Goal: Information Seeking & Learning: Find specific fact

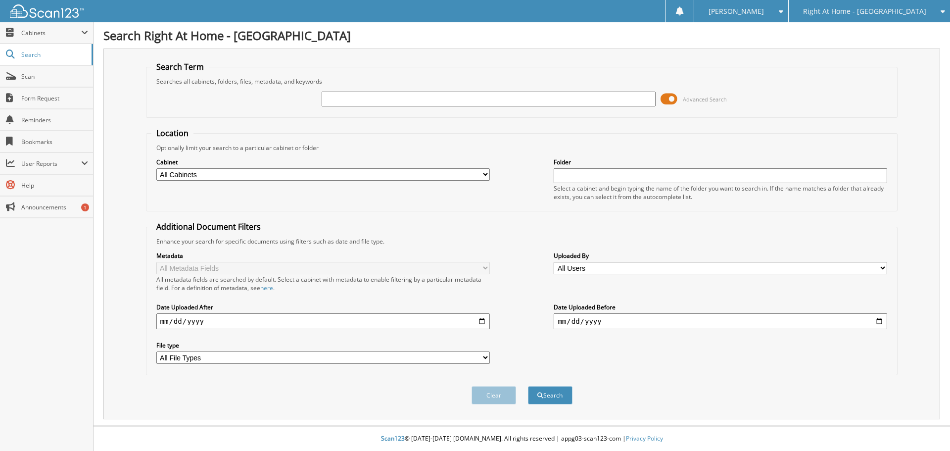
click at [411, 101] on input "text" at bounding box center [489, 99] width 334 height 15
type input "[PERSON_NAME]"
click at [528, 386] on button "Search" at bounding box center [550, 395] width 45 height 18
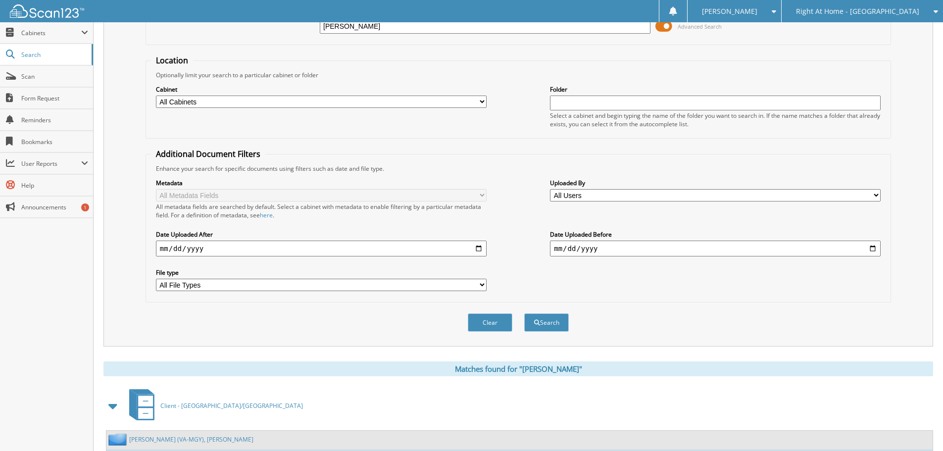
scroll to position [198, 0]
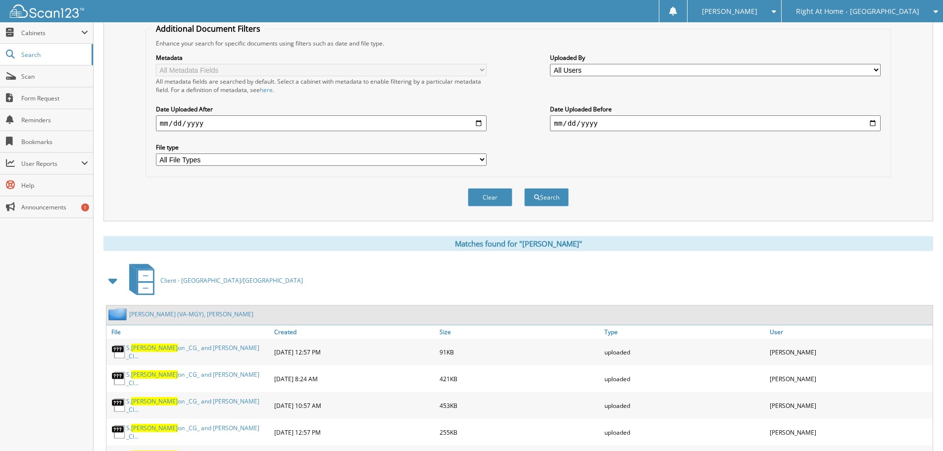
click at [113, 282] on span at bounding box center [113, 281] width 14 height 18
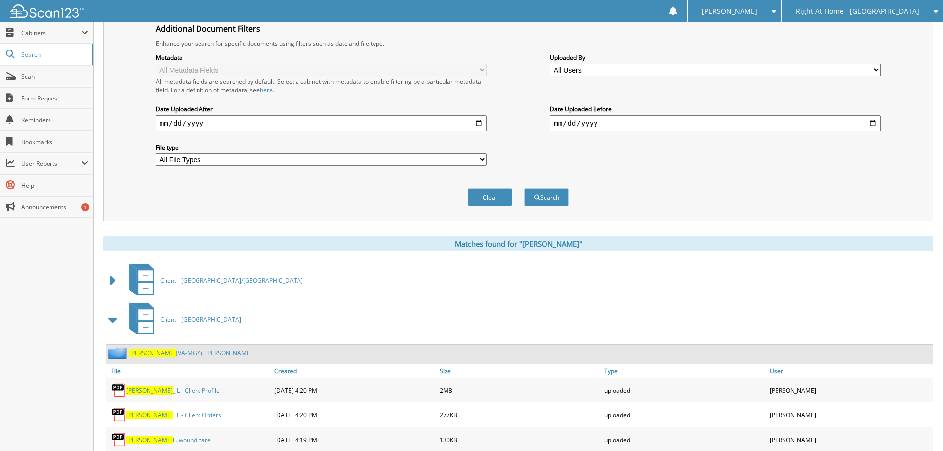
click at [114, 316] on span at bounding box center [113, 320] width 14 height 18
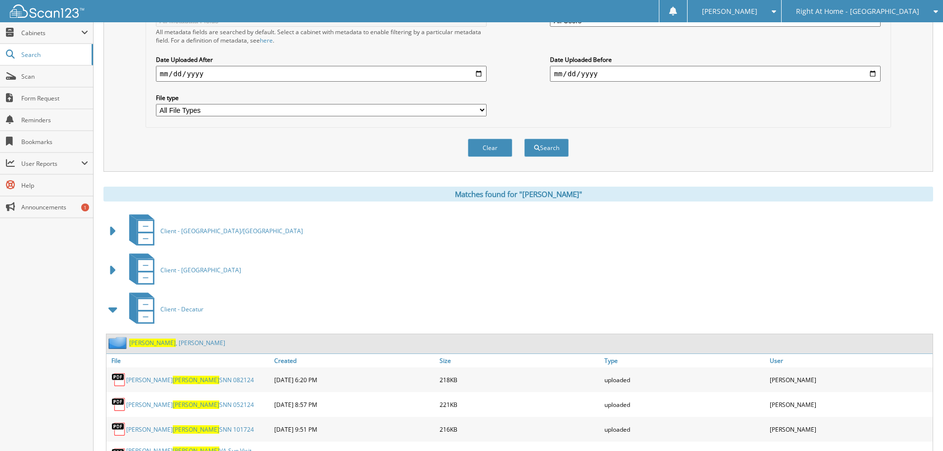
click at [114, 315] on span at bounding box center [113, 309] width 14 height 18
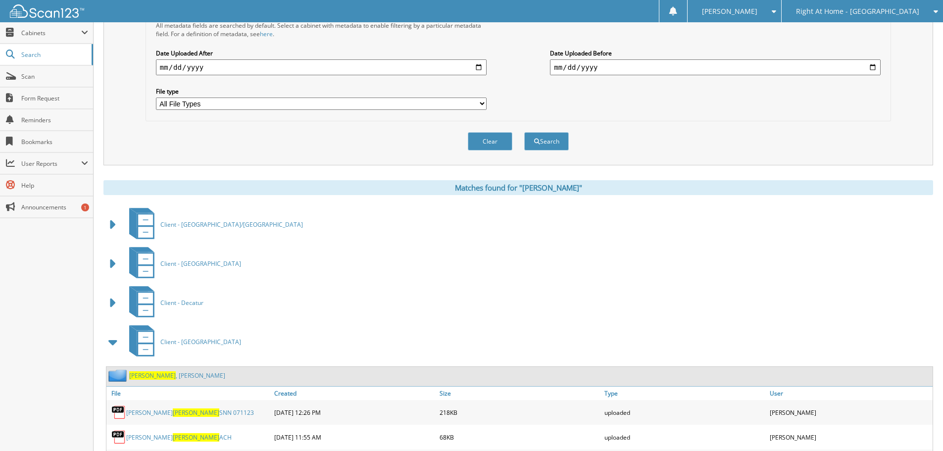
scroll to position [297, 0]
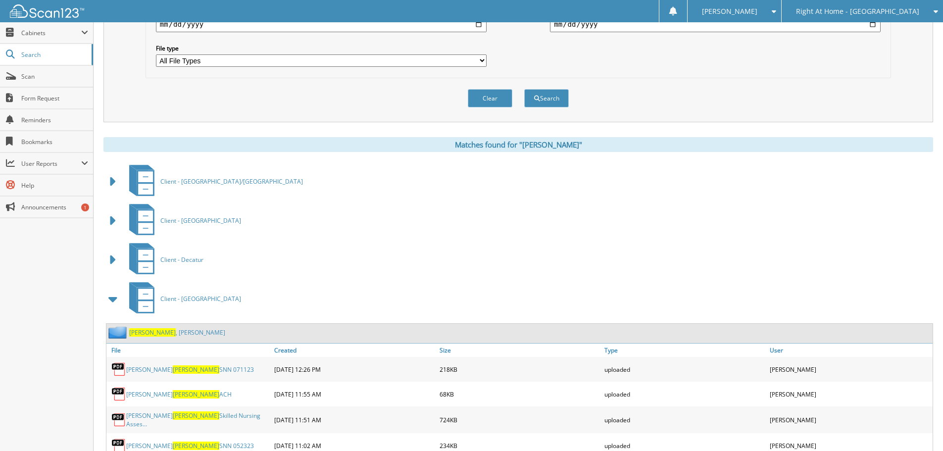
click at [114, 301] on span at bounding box center [113, 299] width 14 height 18
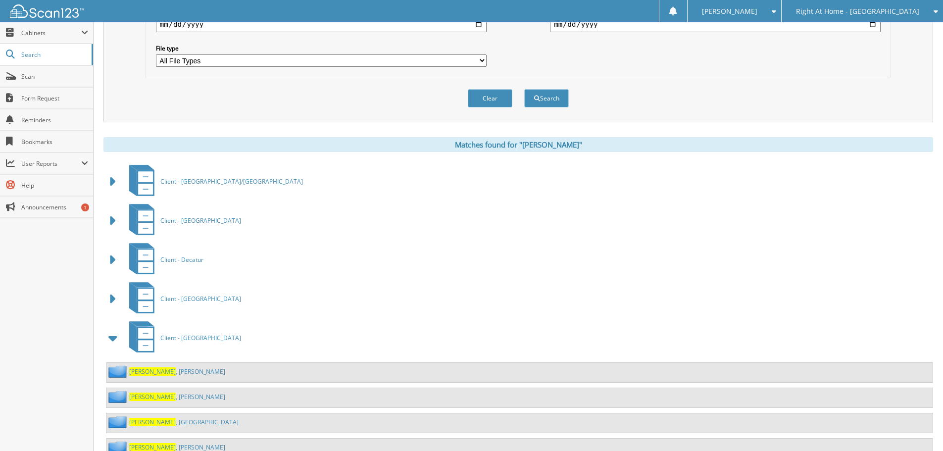
scroll to position [347, 0]
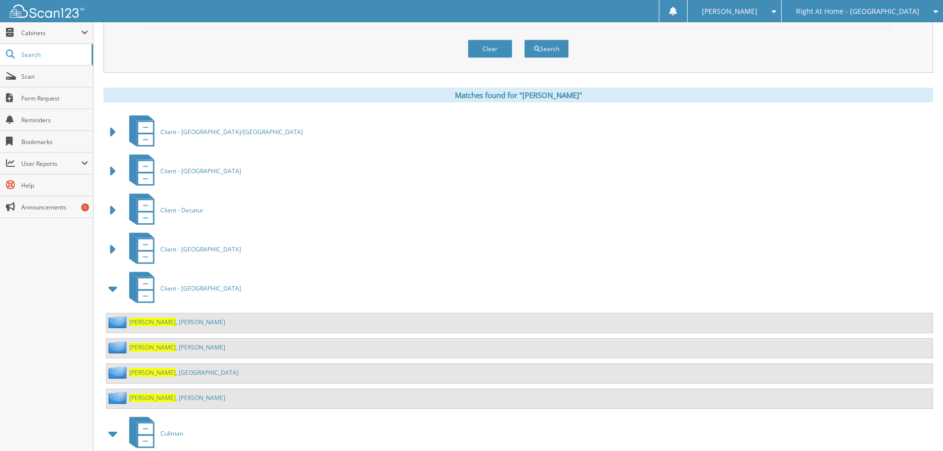
click at [115, 288] on span at bounding box center [113, 289] width 14 height 18
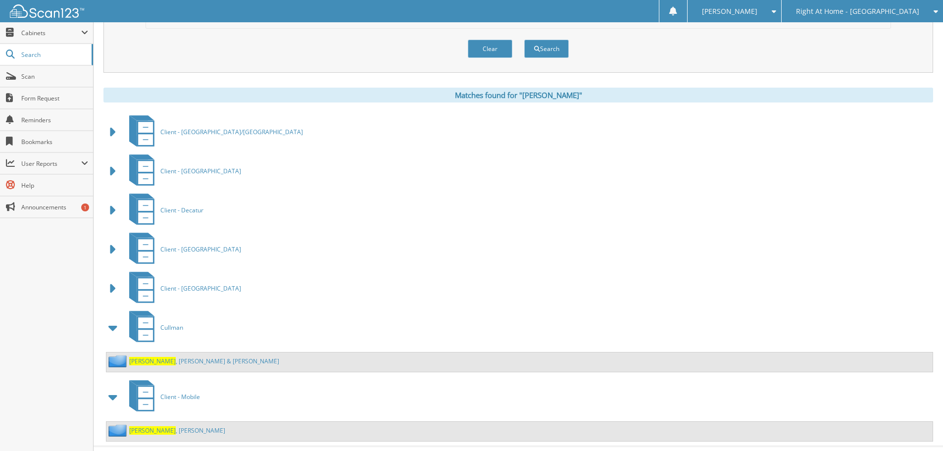
click at [161, 430] on link "[PERSON_NAME]" at bounding box center [177, 430] width 96 height 8
